Goal: Transaction & Acquisition: Book appointment/travel/reservation

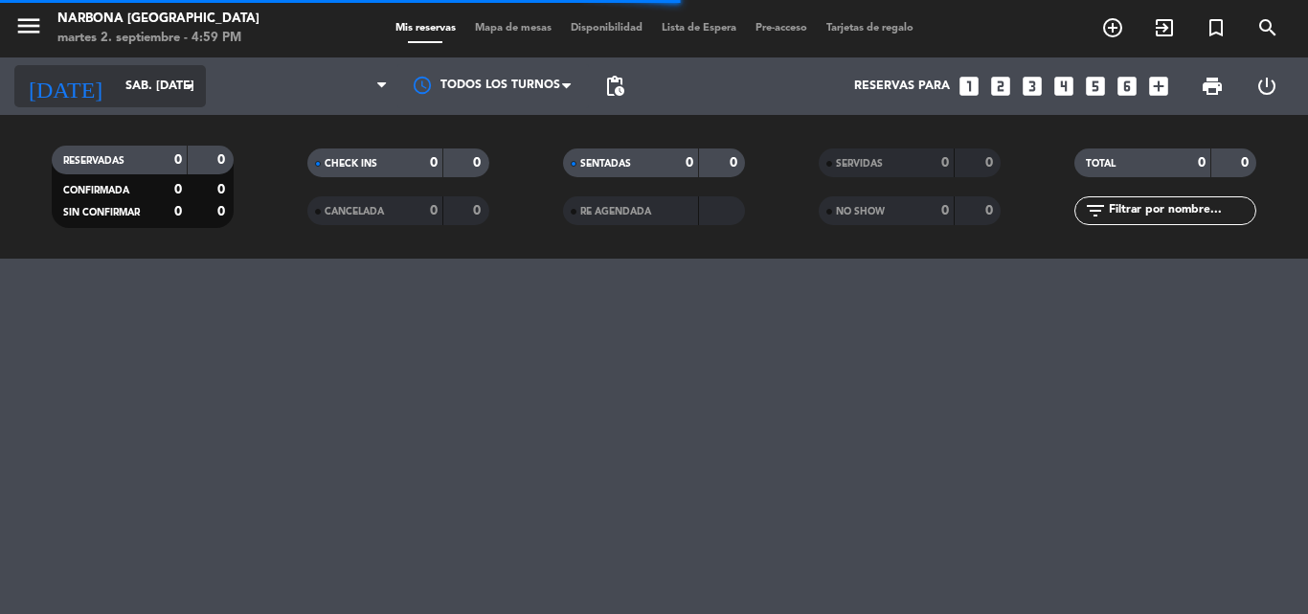
click at [179, 83] on icon "arrow_drop_down" at bounding box center [189, 86] width 23 height 23
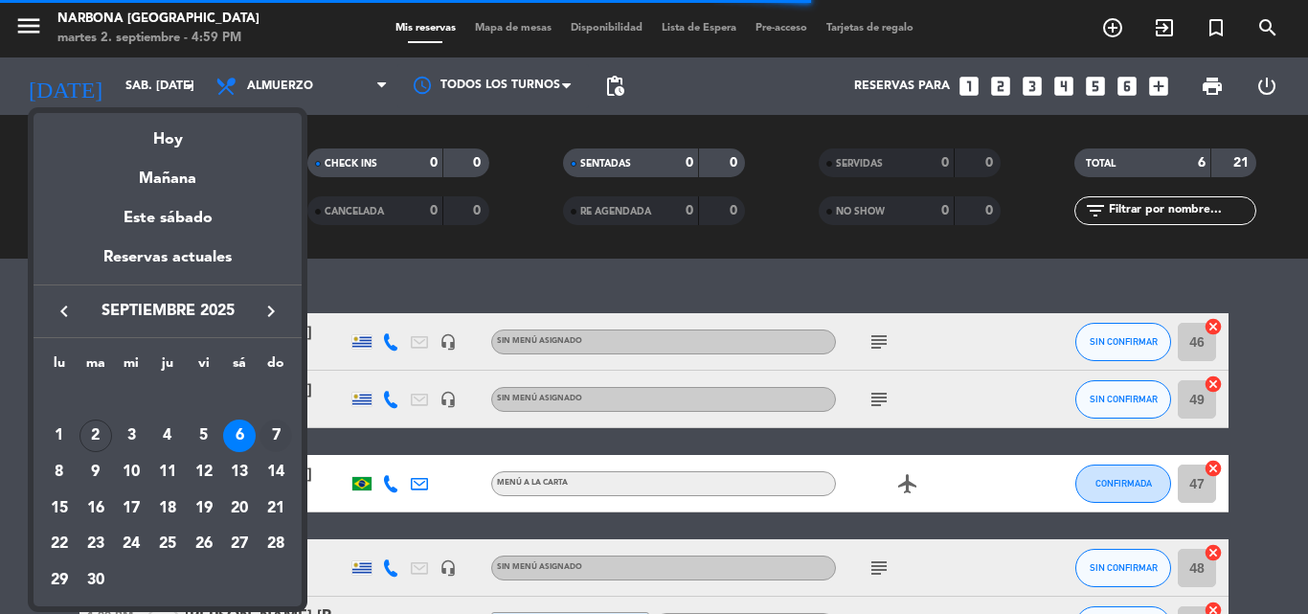
click at [276, 430] on div "7" at bounding box center [276, 435] width 33 height 33
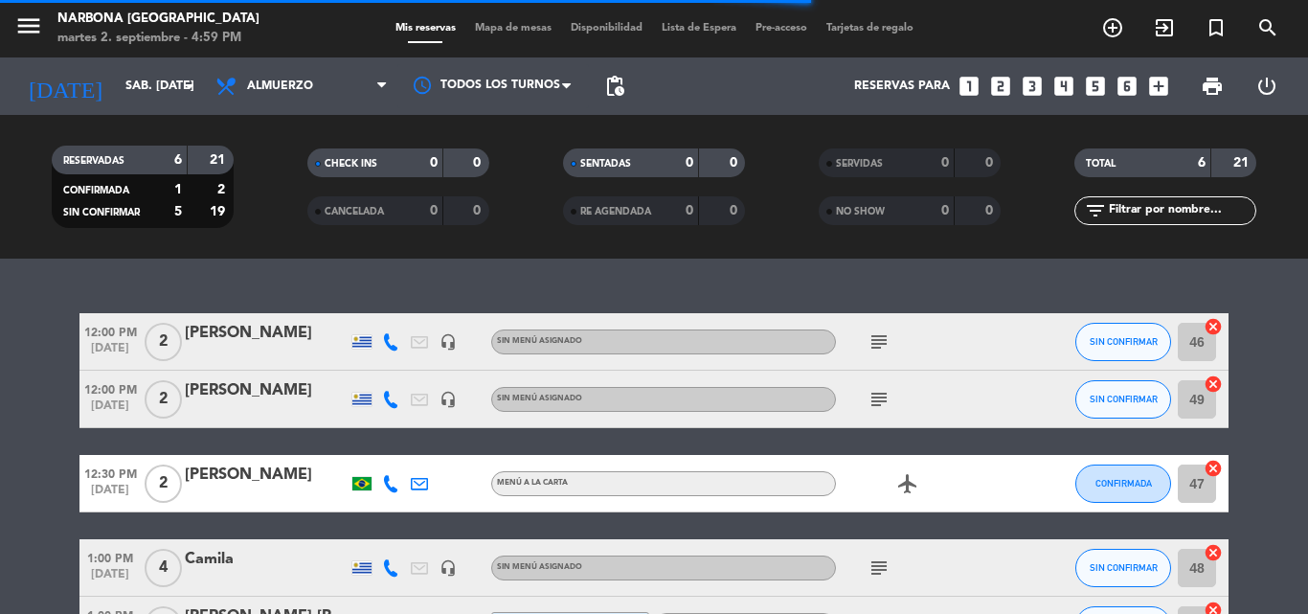
type input "dom. [DATE]"
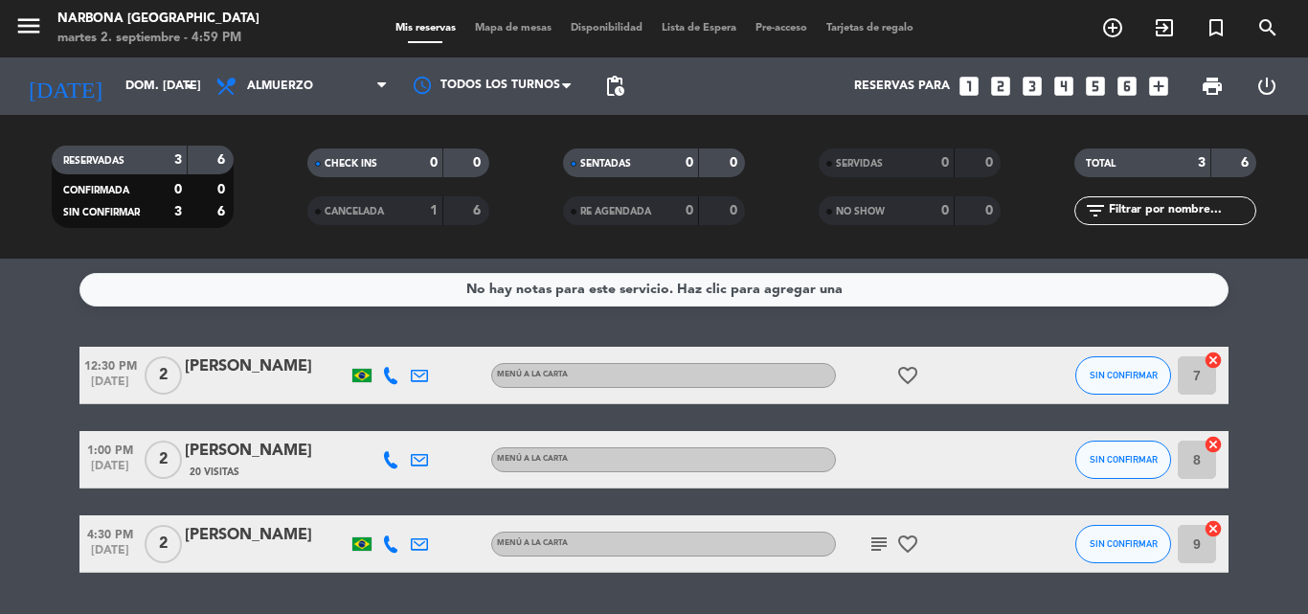
scroll to position [55, 0]
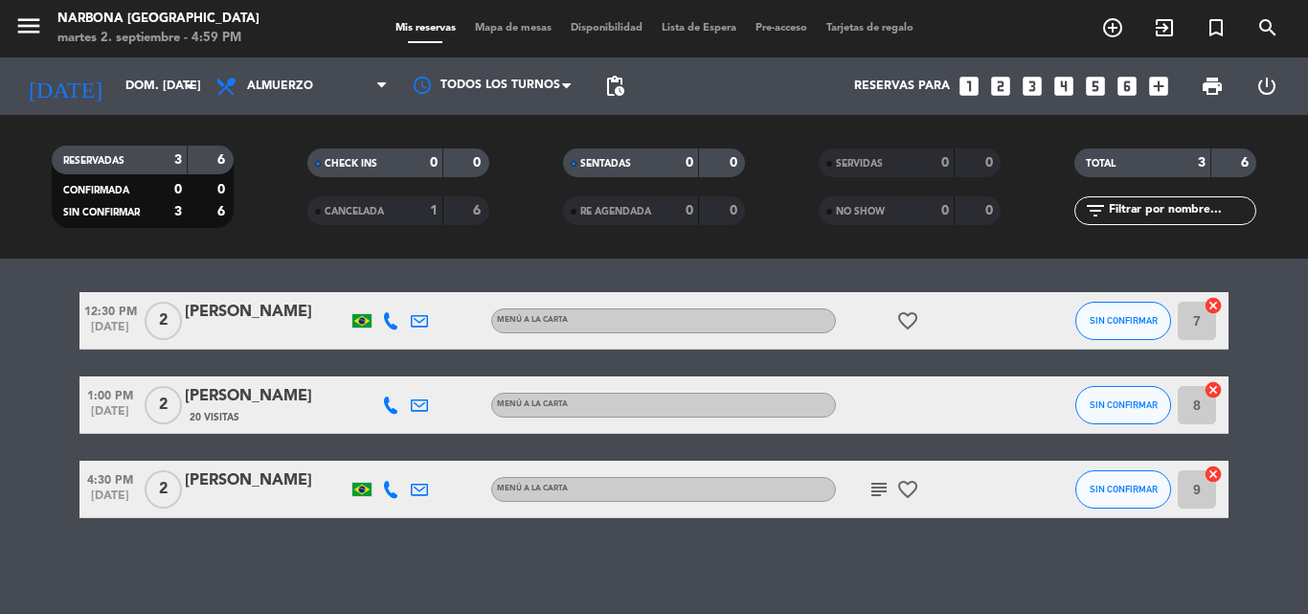
click at [882, 491] on icon "subject" at bounding box center [879, 489] width 23 height 23
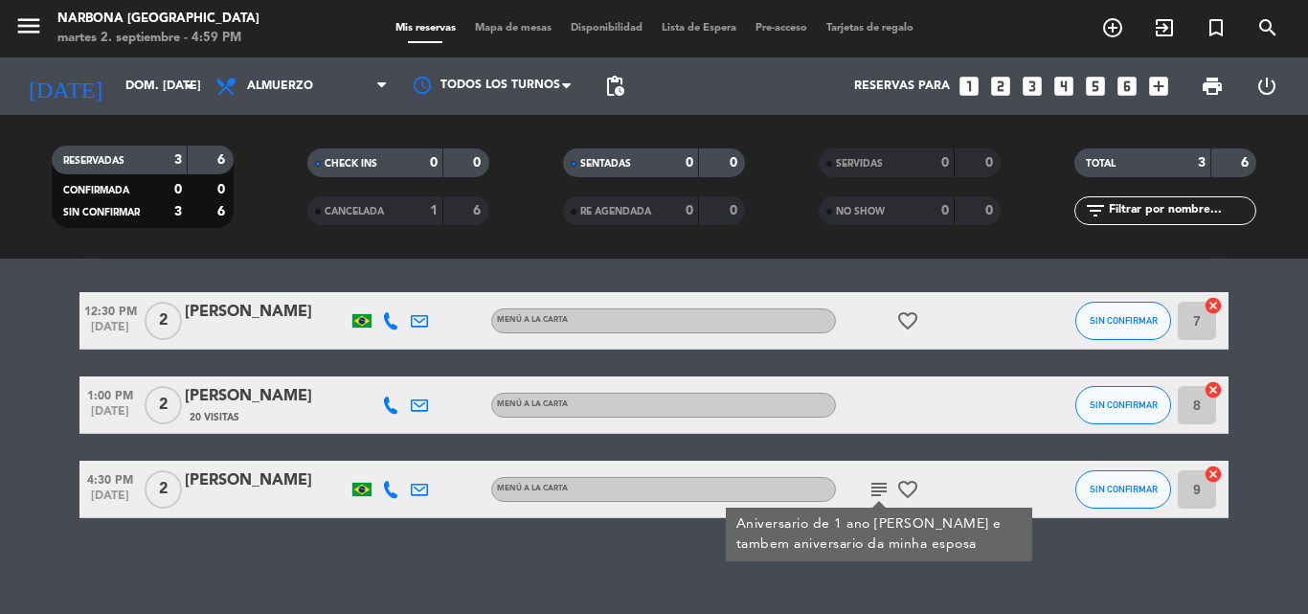
scroll to position [0, 0]
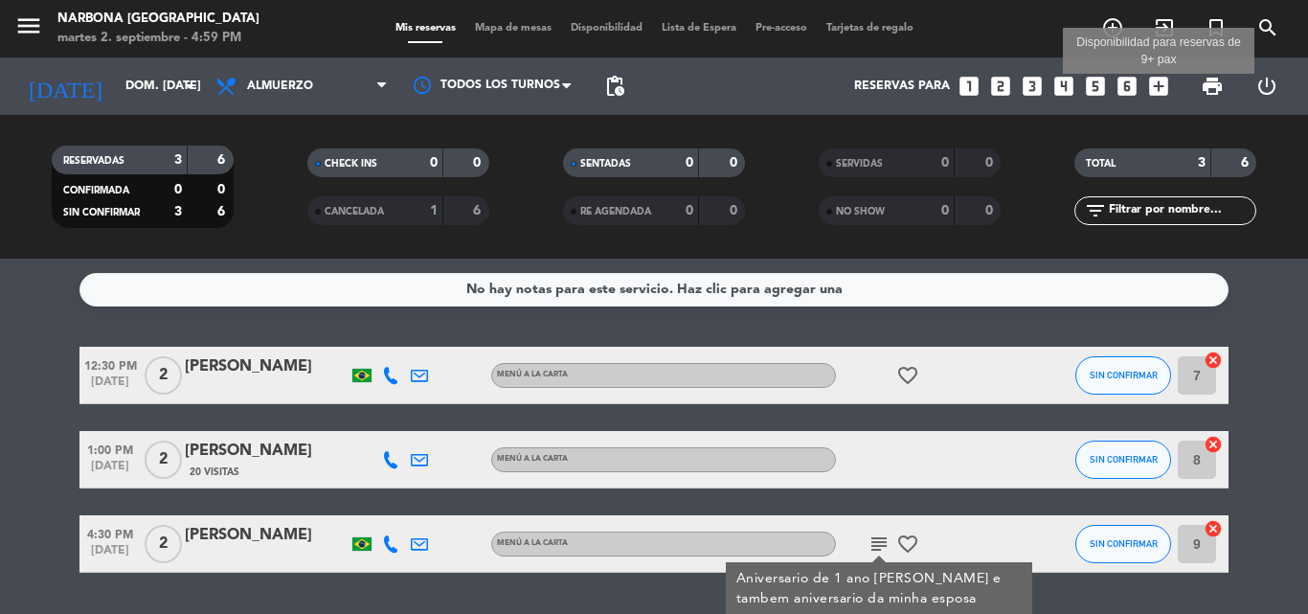
click at [1161, 81] on icon "add_box" at bounding box center [1158, 86] width 25 height 25
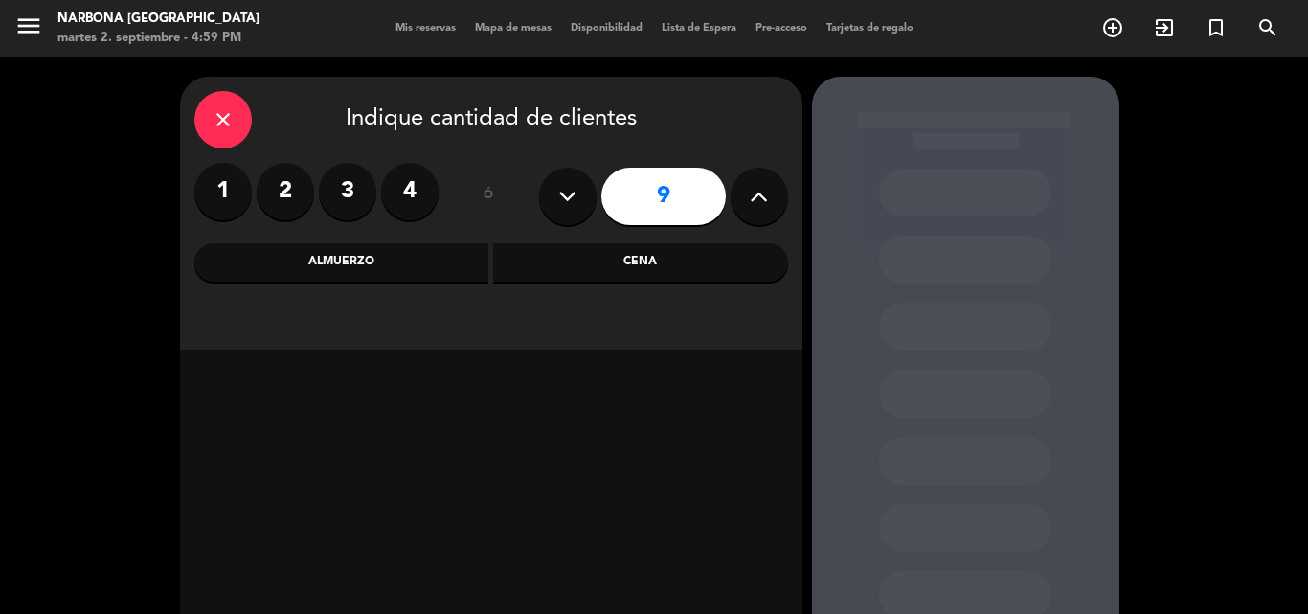
click at [759, 194] on icon at bounding box center [759, 196] width 18 height 29
type input "13"
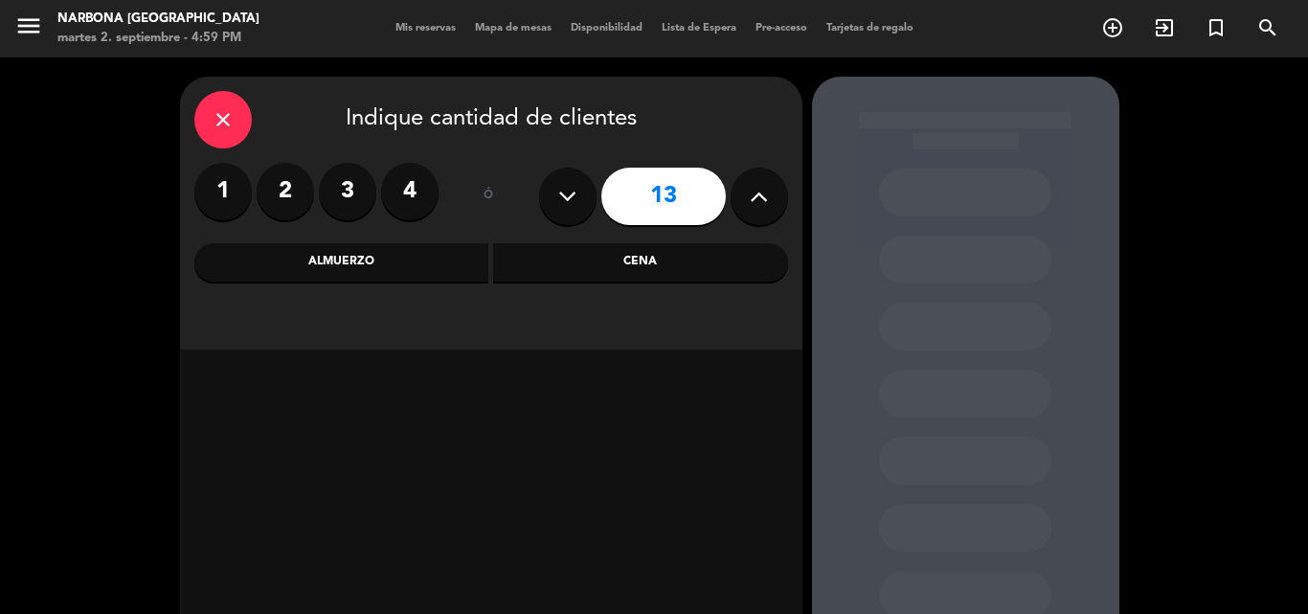
click at [353, 266] on div "Almuerzo" at bounding box center [341, 262] width 295 height 38
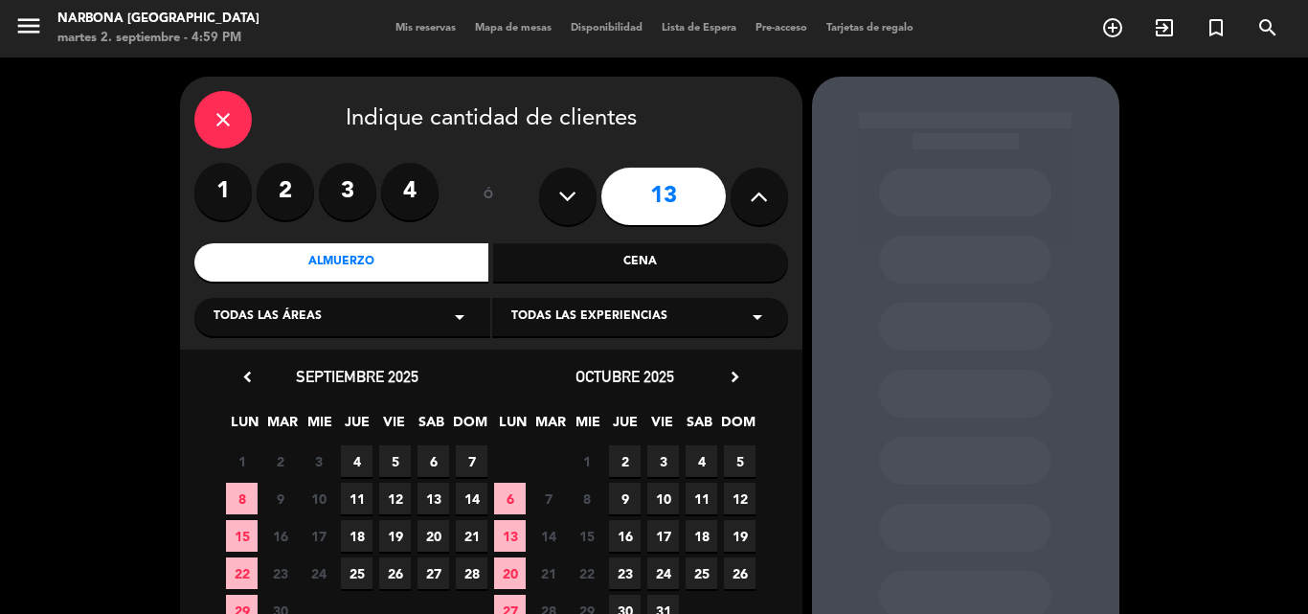
click at [477, 456] on span "7" at bounding box center [472, 461] width 32 height 32
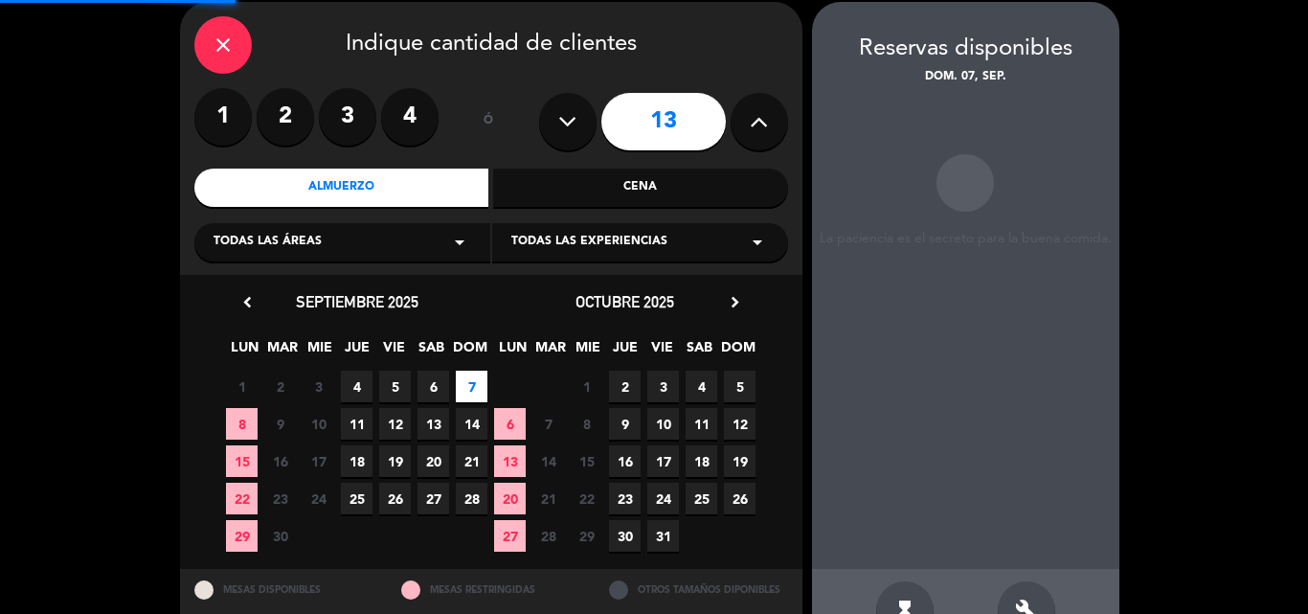
scroll to position [77, 0]
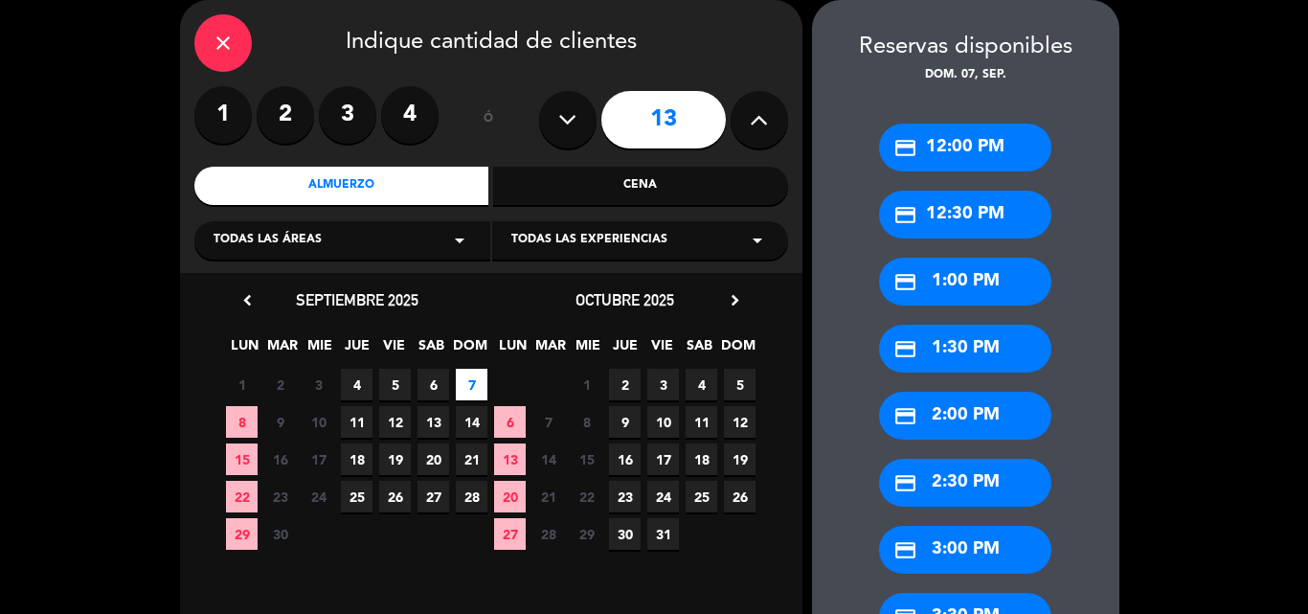
click at [961, 215] on div "credit_card 12:30 PM" at bounding box center [965, 215] width 172 height 48
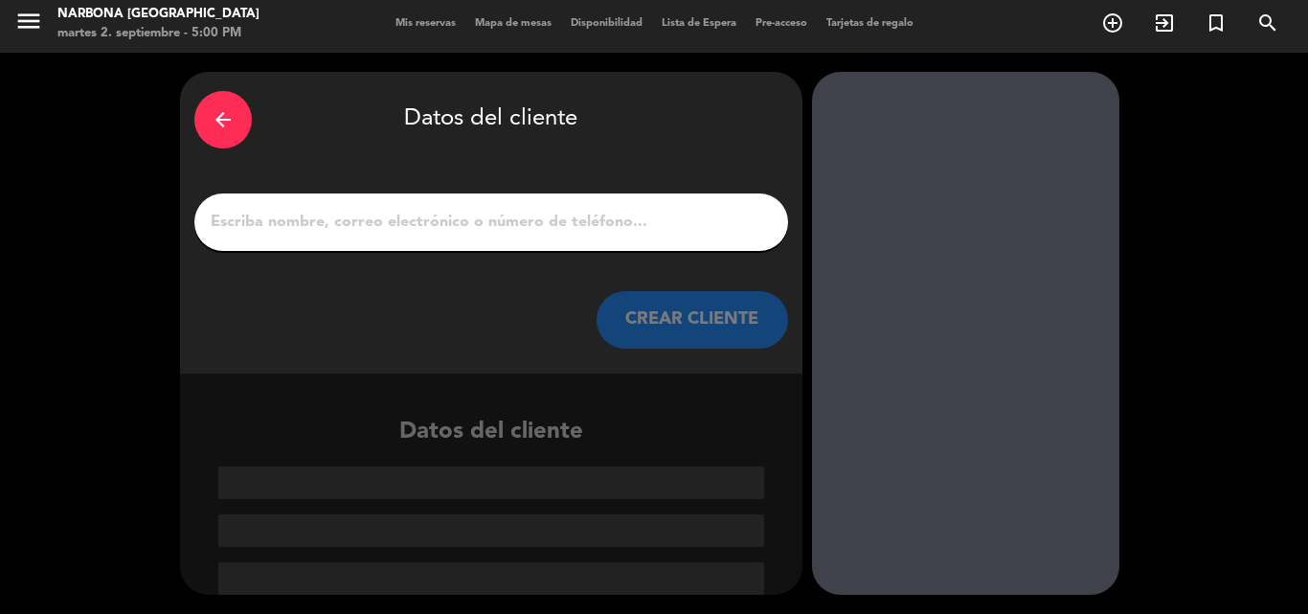
scroll to position [5, 0]
click at [557, 220] on input "1" at bounding box center [491, 222] width 565 height 27
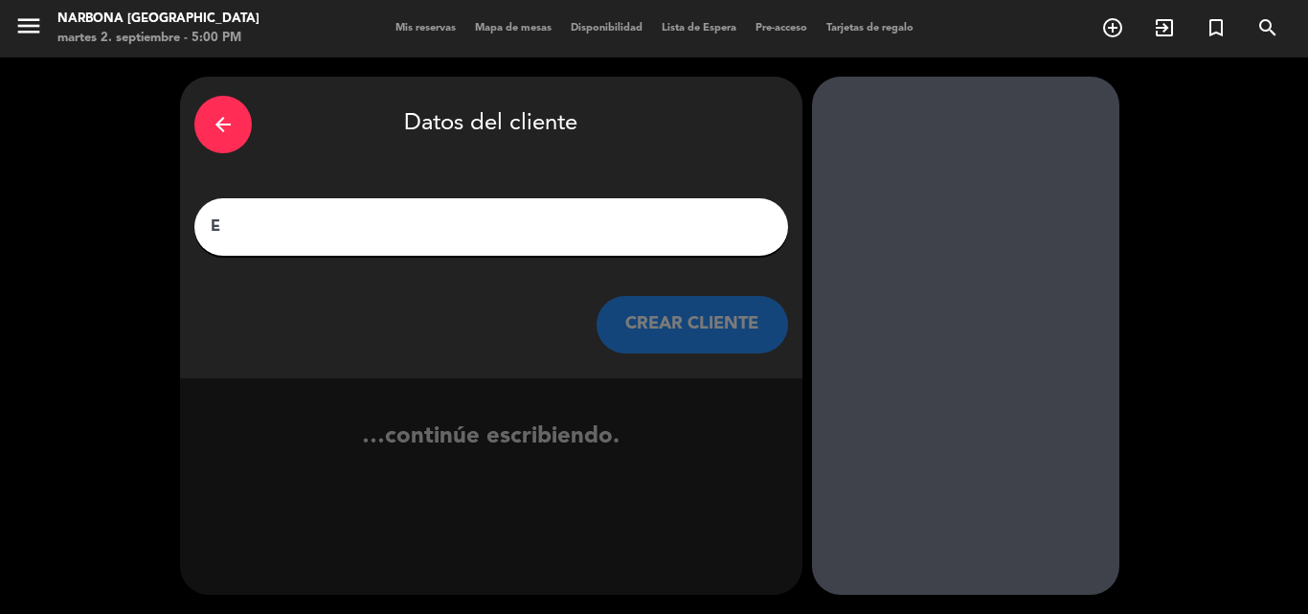
scroll to position [0, 0]
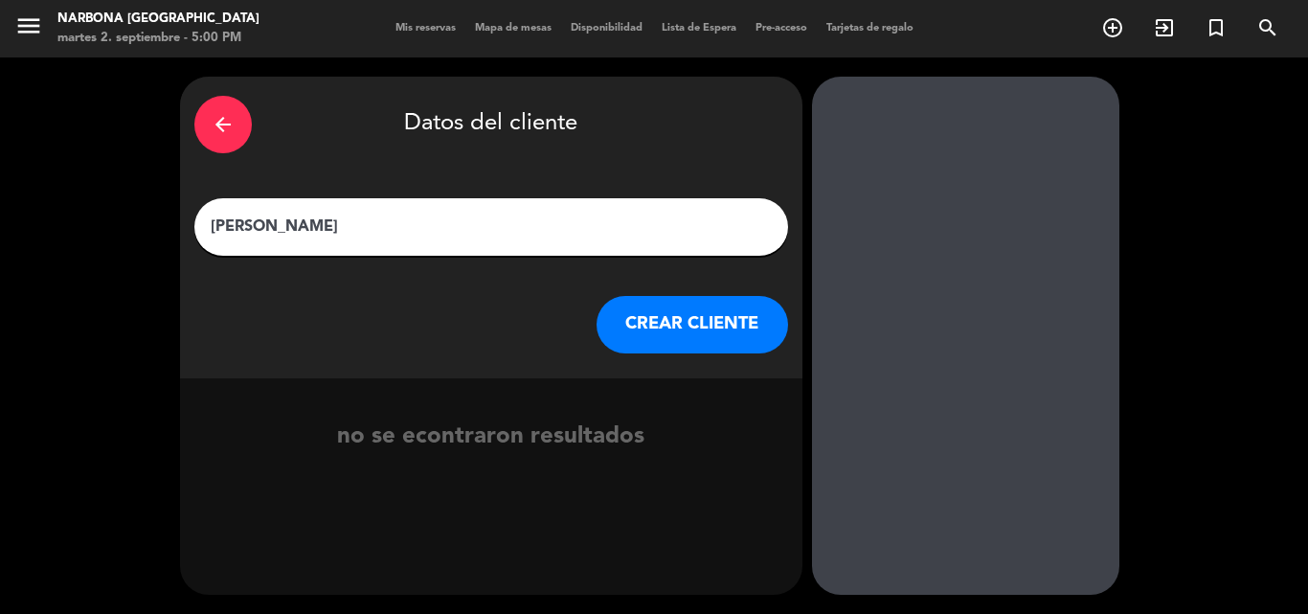
type input "[PERSON_NAME]"
click at [694, 315] on button "CREAR CLIENTE" at bounding box center [693, 324] width 192 height 57
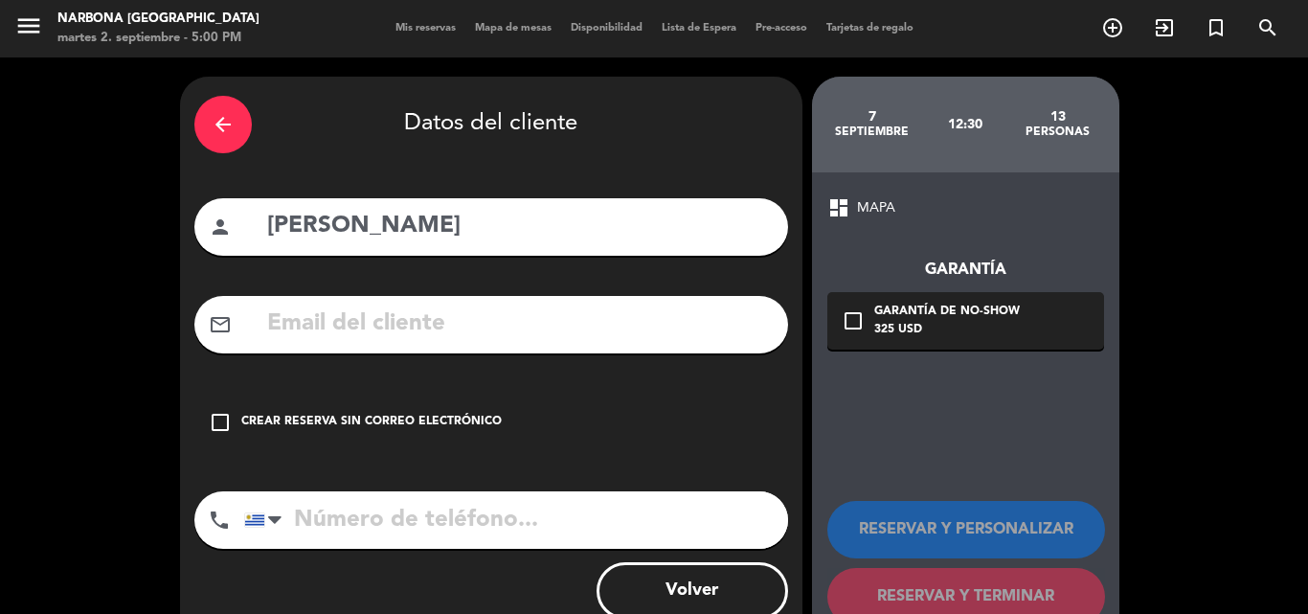
click at [305, 427] on div "Crear reserva sin correo electrónico" at bounding box center [371, 422] width 260 height 19
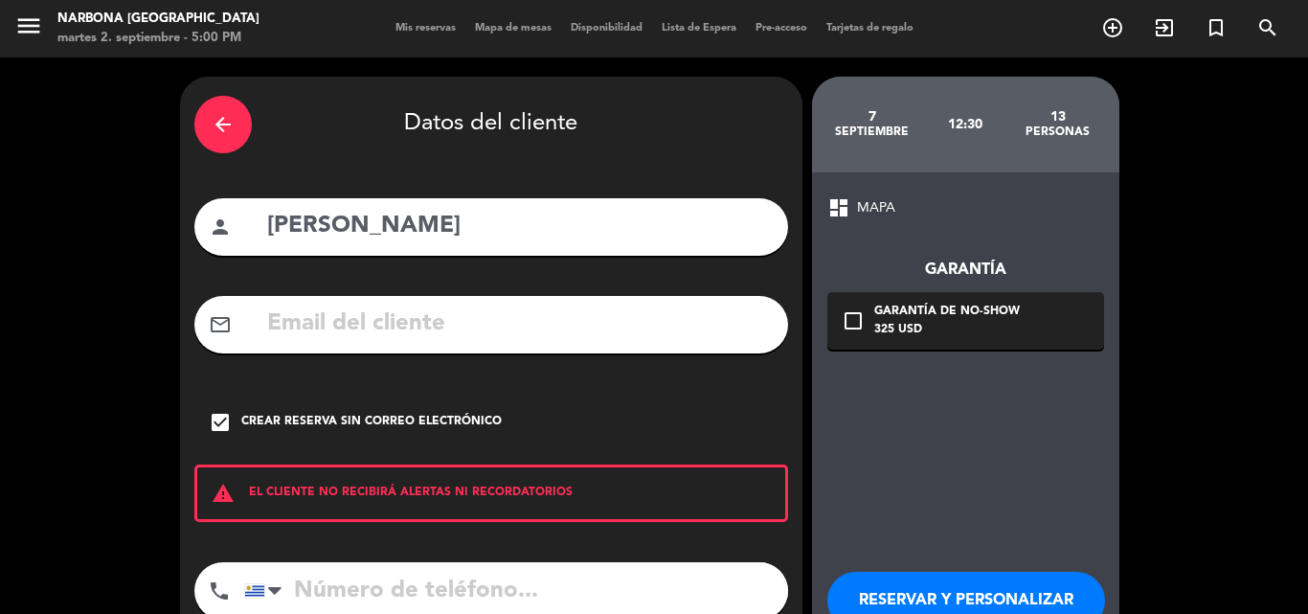
click at [333, 572] on input "tel" at bounding box center [516, 590] width 544 height 57
type input "096430070"
click at [1028, 584] on button "RESERVAR Y PERSONALIZAR" at bounding box center [966, 600] width 278 height 57
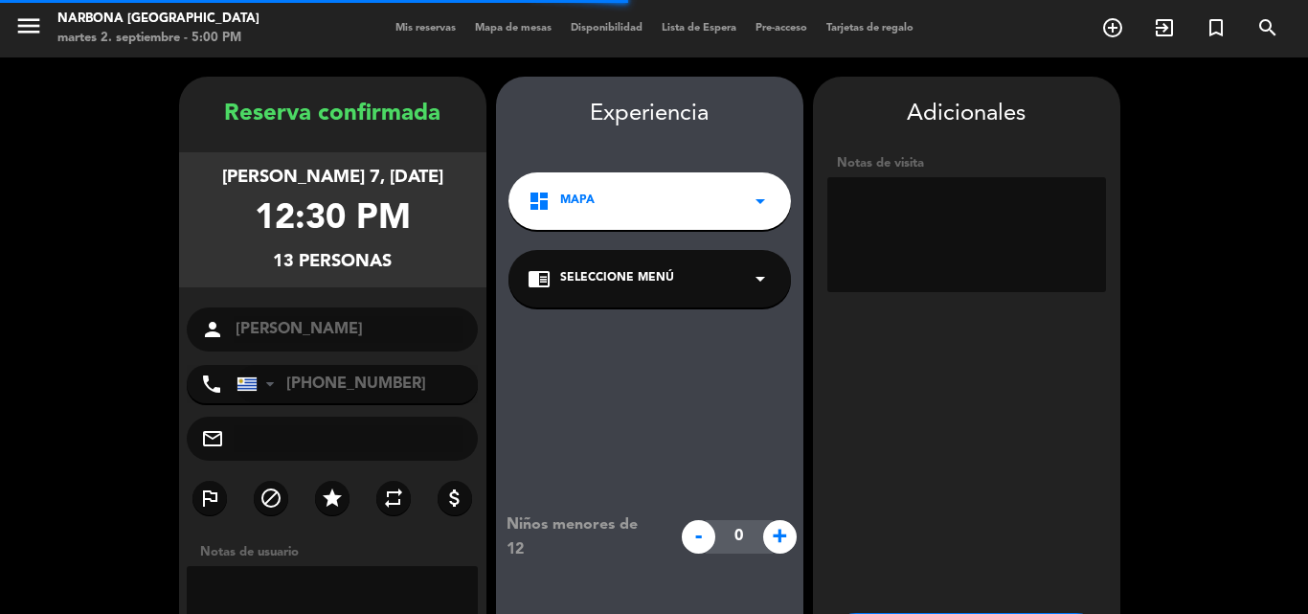
scroll to position [77, 0]
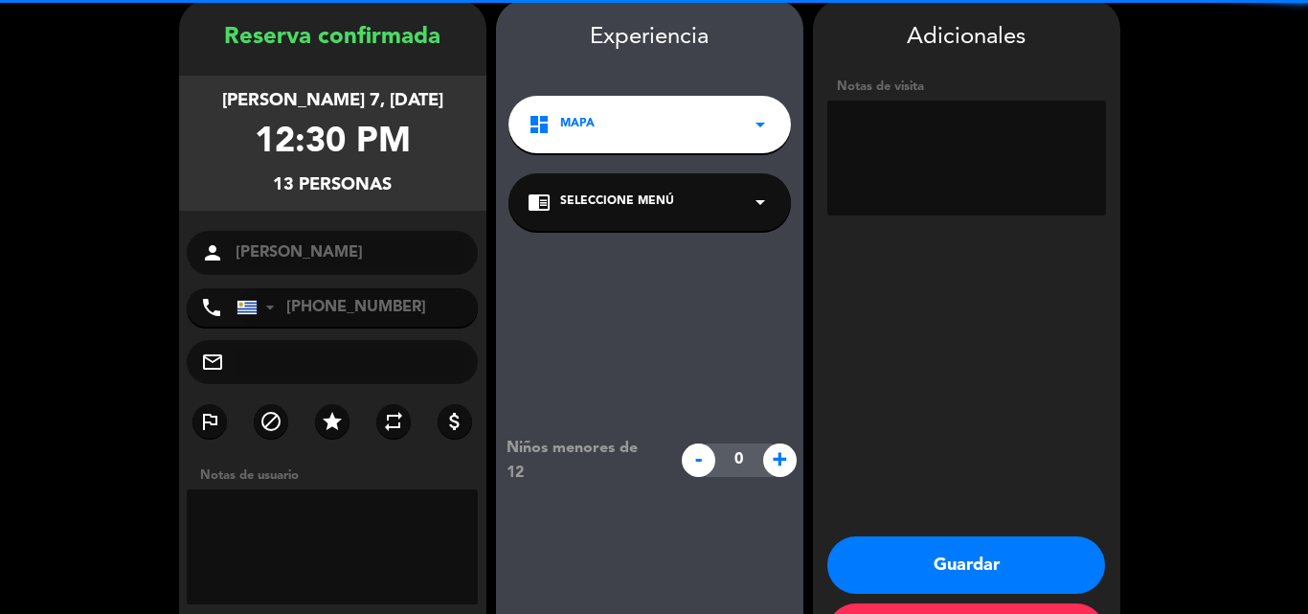
click at [866, 149] on textarea at bounding box center [966, 158] width 279 height 115
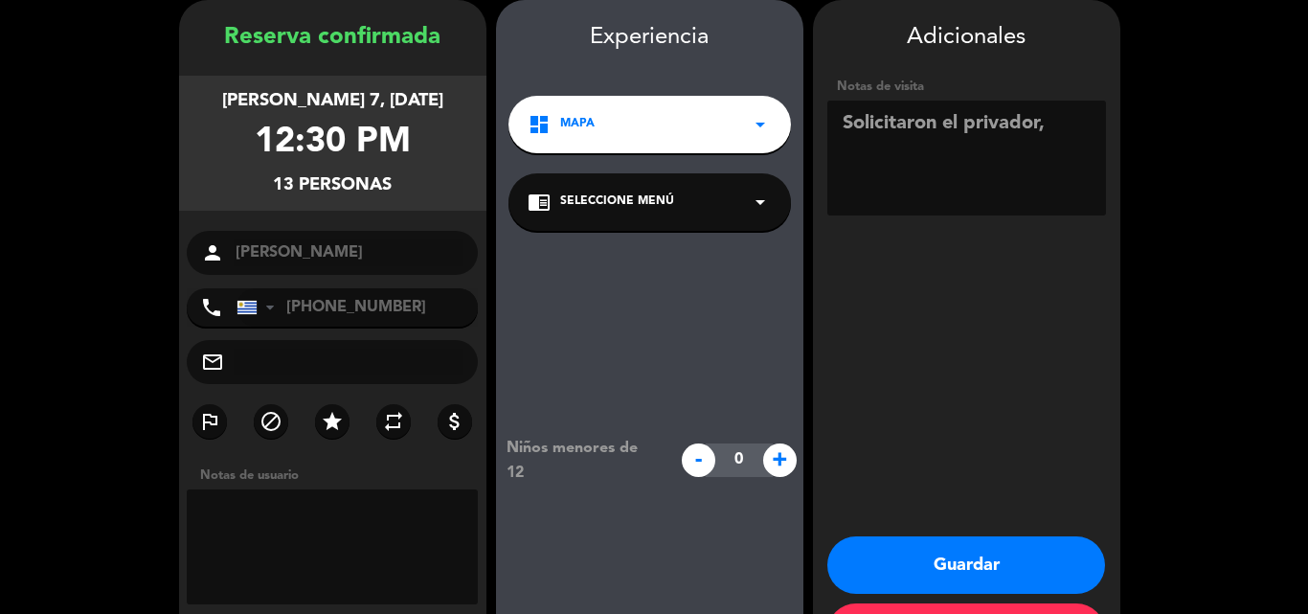
type textarea "Solicitaron el privador,"
click at [783, 456] on span "+" at bounding box center [780, 460] width 34 height 34
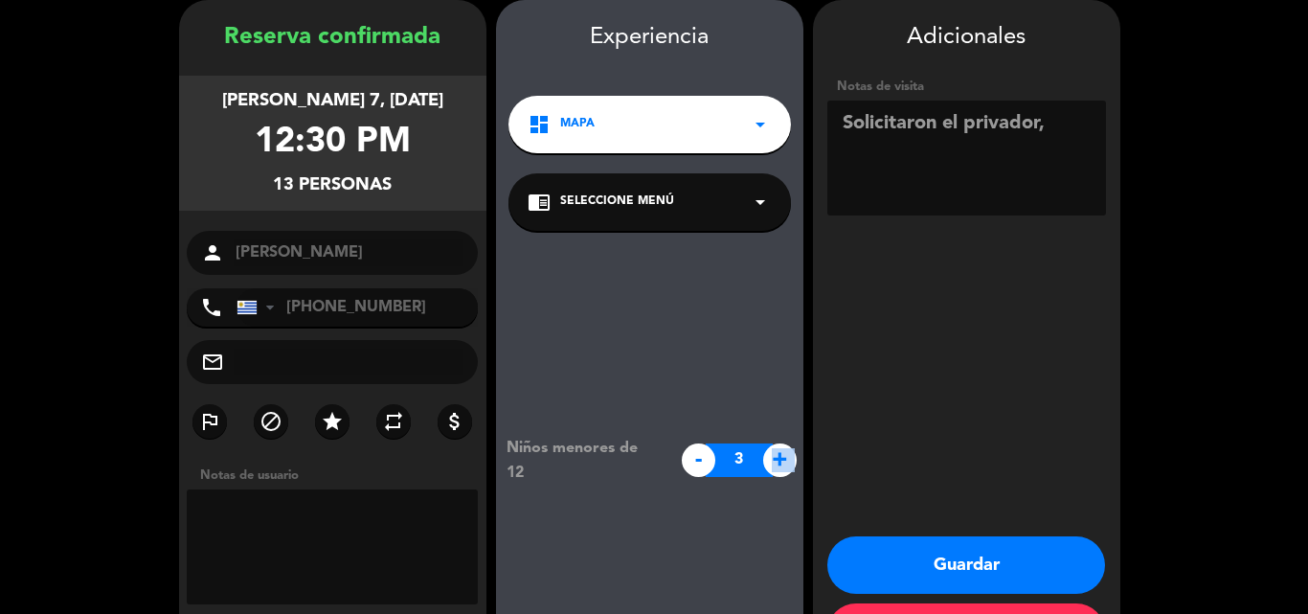
type input "4"
click at [1059, 116] on textarea at bounding box center [966, 158] width 279 height 115
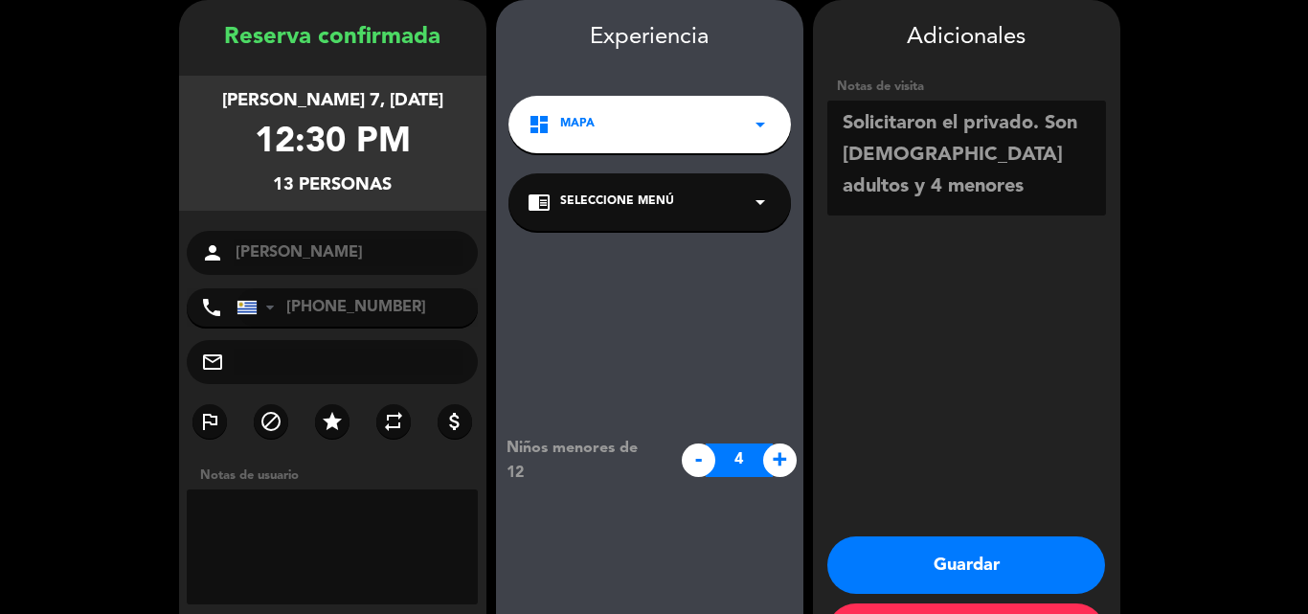
type textarea "Solicitaron el privado. Son [DEMOGRAPHIC_DATA] adultos y 4 menores"
click at [941, 546] on button "Guardar" at bounding box center [966, 564] width 278 height 57
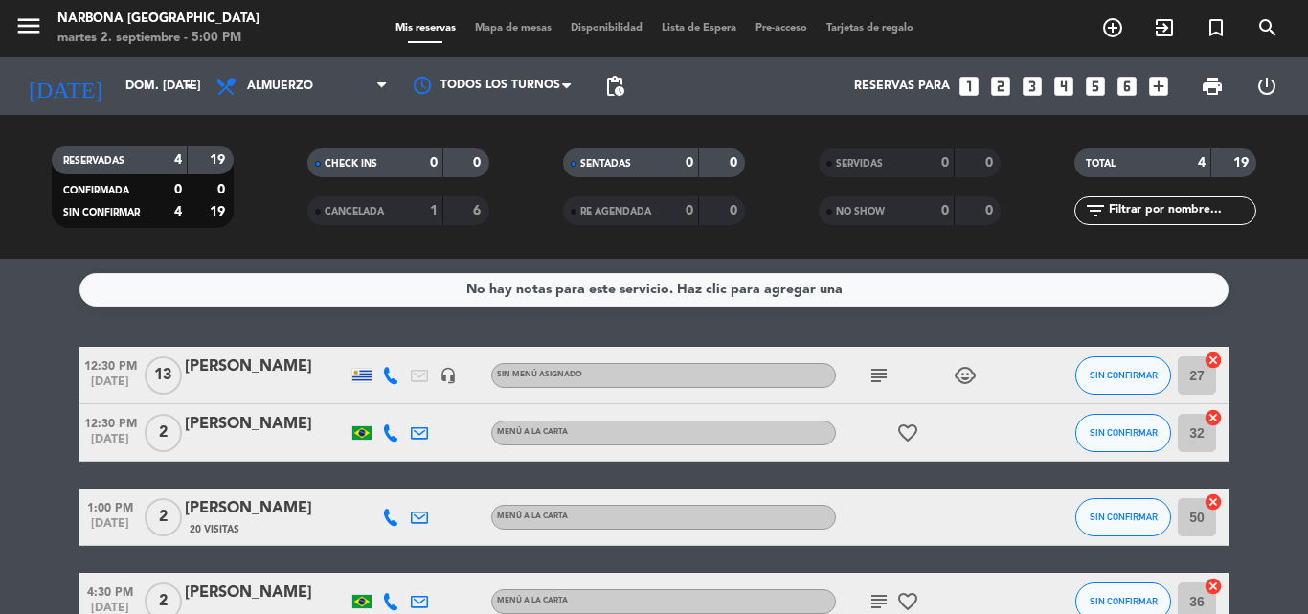
click at [879, 374] on icon "subject" at bounding box center [879, 375] width 23 height 23
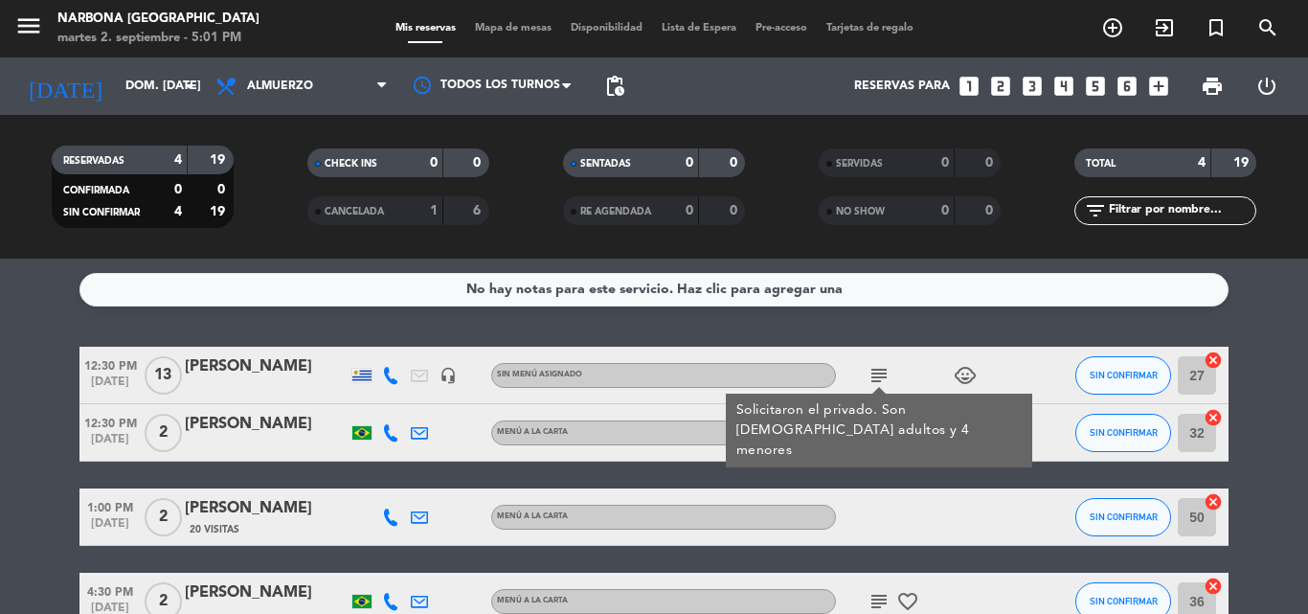
scroll to position [96, 0]
